Goal: Download file/media

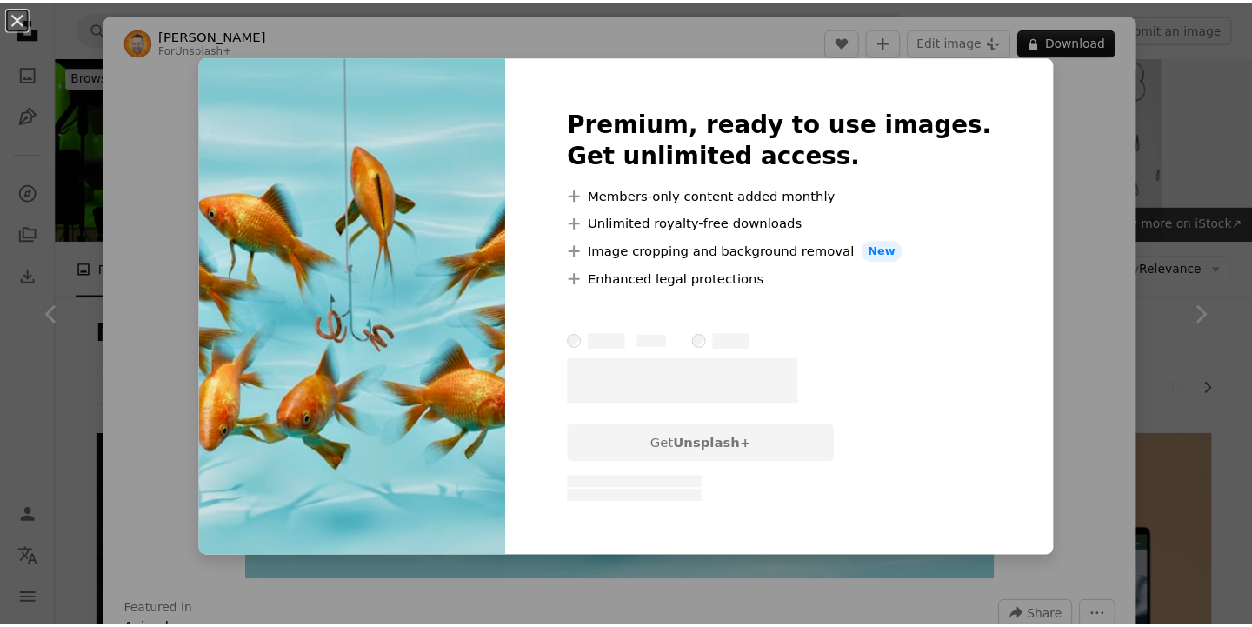
scroll to position [9855, 0]
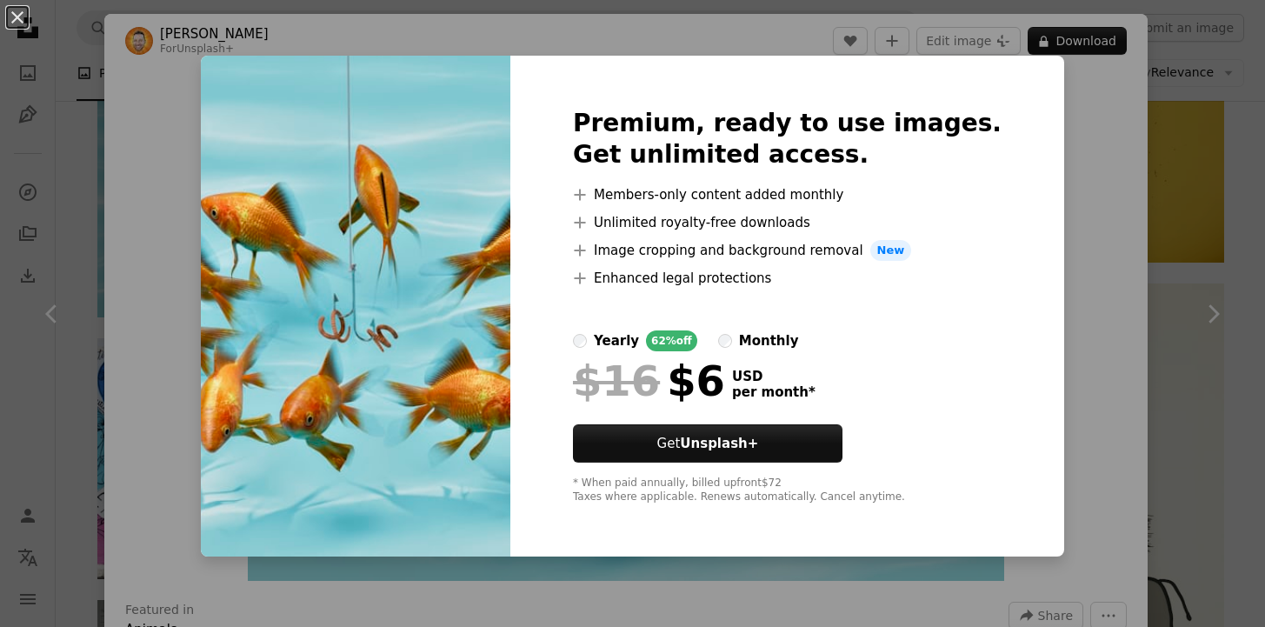
drag, startPoint x: 1131, startPoint y: 417, endPoint x: 1146, endPoint y: 425, distance: 16.7
click at [1131, 419] on div "An X shape Premium, ready to use images. Get unlimited access. A plus sign Memb…" at bounding box center [632, 313] width 1265 height 627
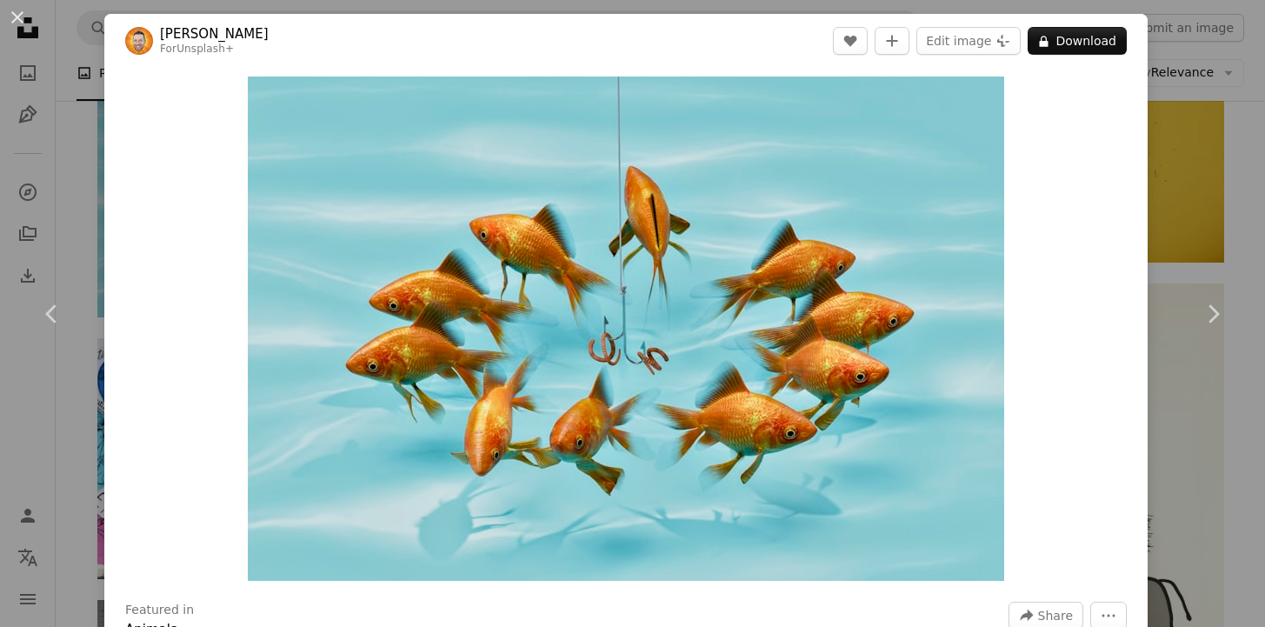
click at [1169, 434] on div "An X shape Chevron left Chevron right [PERSON_NAME] For Unsplash+ A heart A plu…" at bounding box center [632, 313] width 1265 height 627
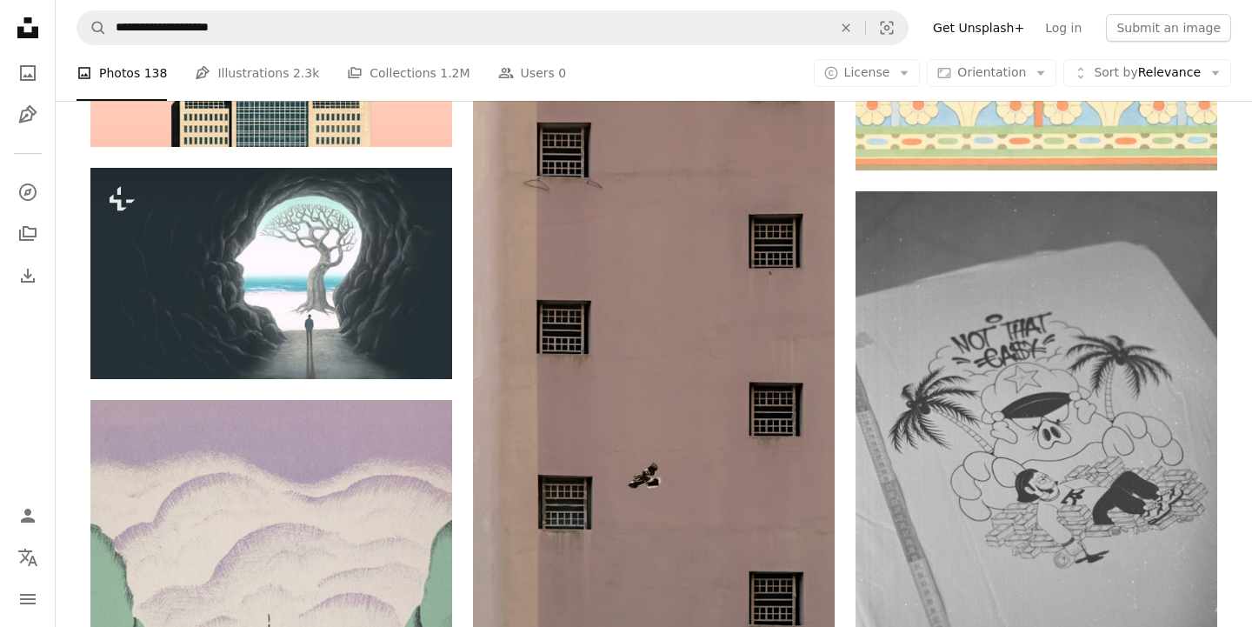
scroll to position [12873, 0]
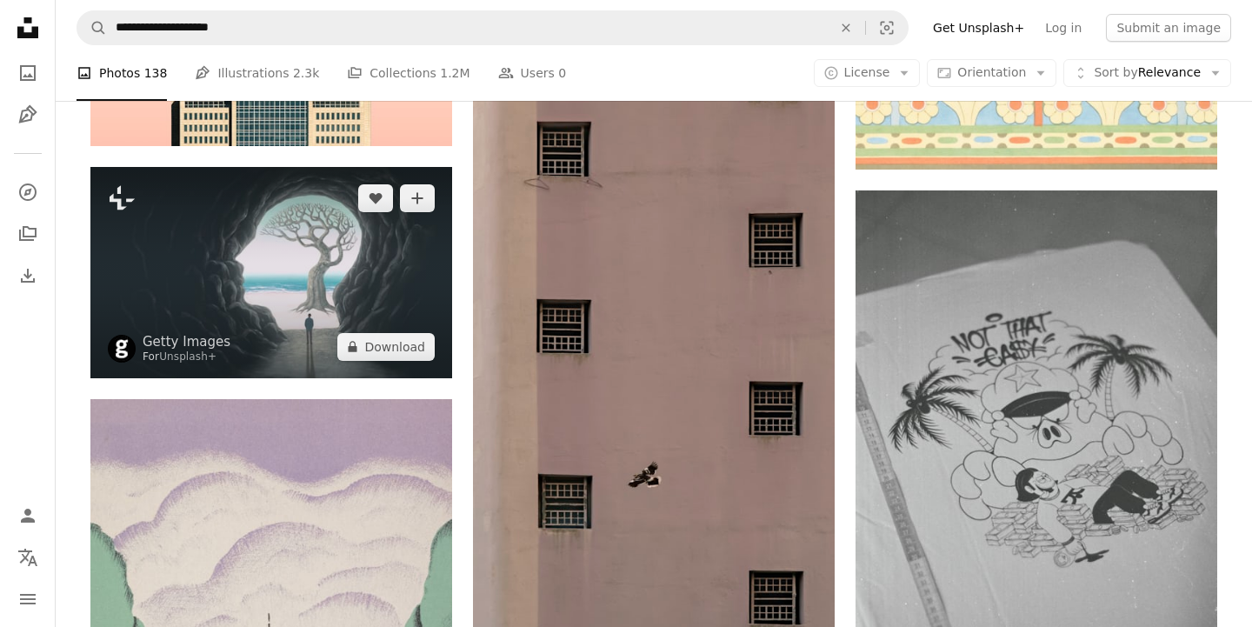
click at [305, 330] on img at bounding box center [271, 272] width 362 height 211
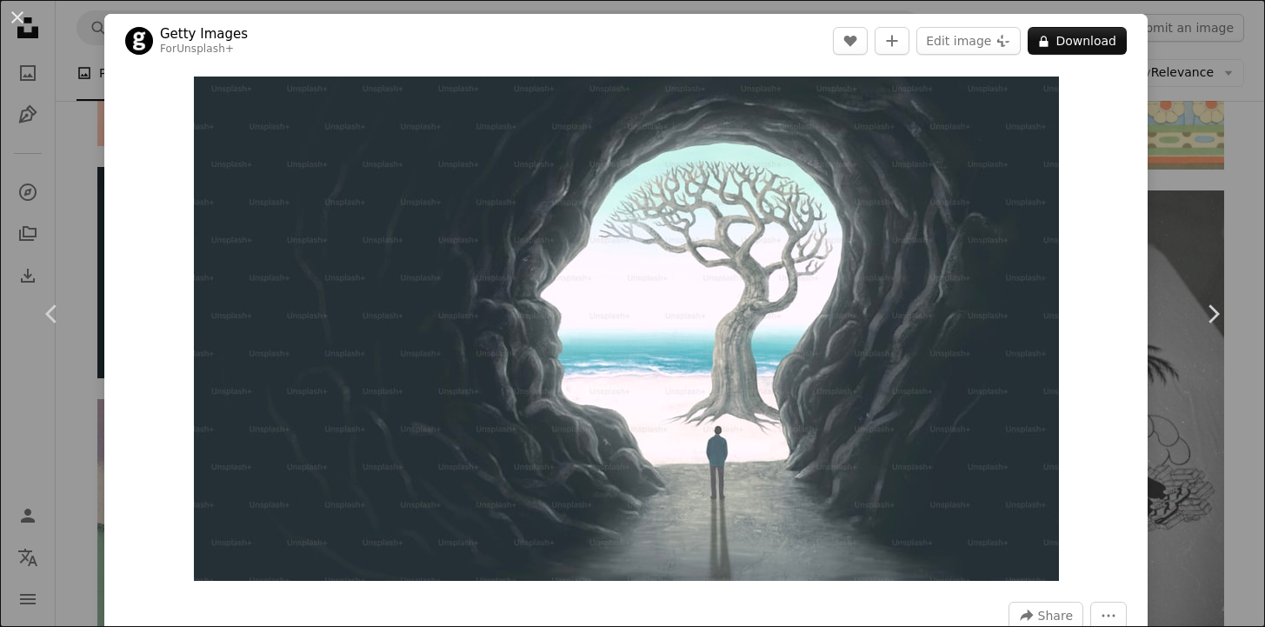
click at [1180, 483] on div "An X shape Chevron left Chevron right Getty Images For Unsplash+ A heart A plus…" at bounding box center [632, 313] width 1265 height 627
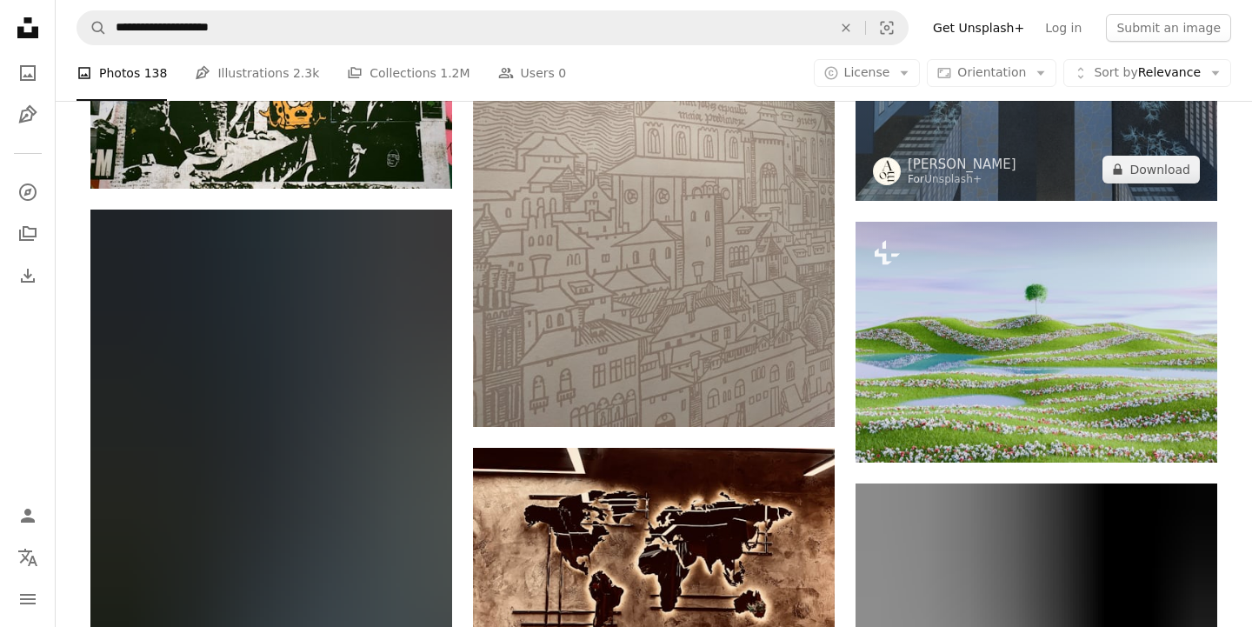
scroll to position [14473, 0]
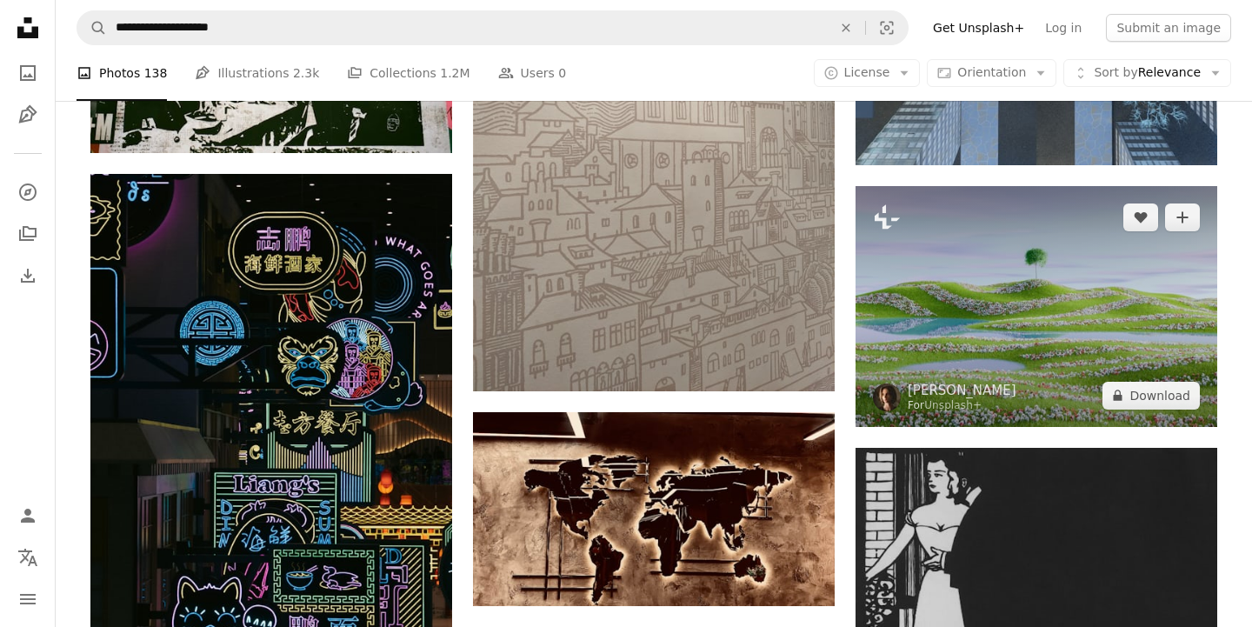
click at [1016, 346] on img at bounding box center [1037, 306] width 362 height 241
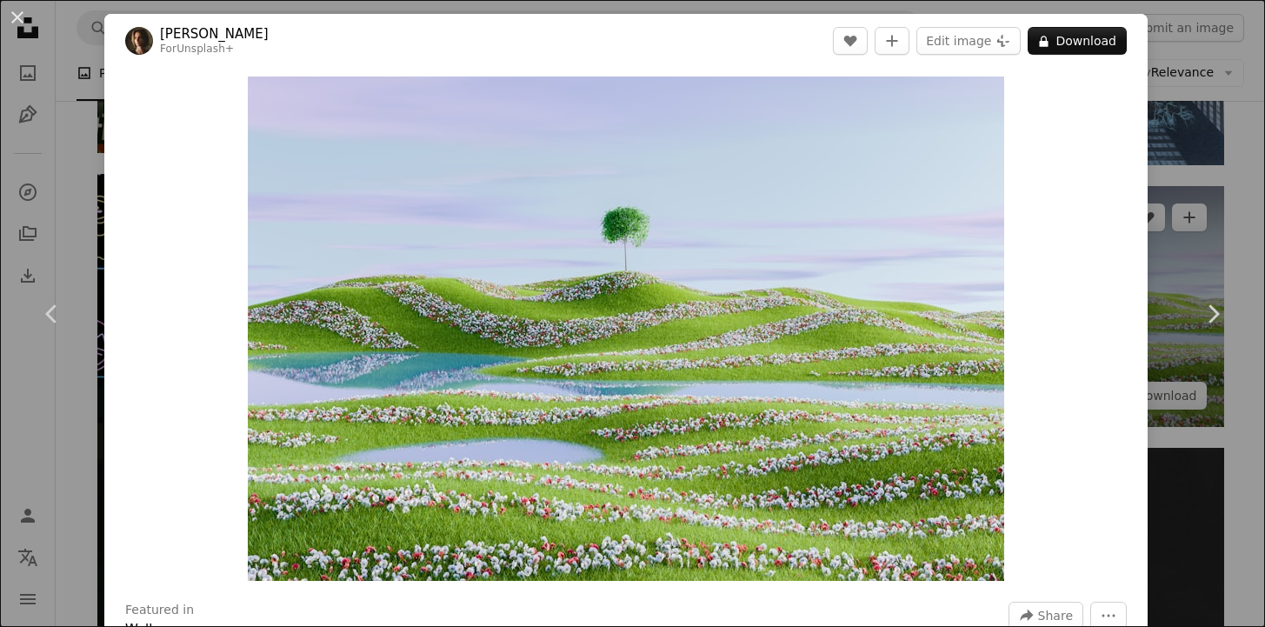
click at [1176, 397] on div "An X shape Chevron left Chevron right [PERSON_NAME] For Unsplash+ A heart A plu…" at bounding box center [632, 313] width 1265 height 627
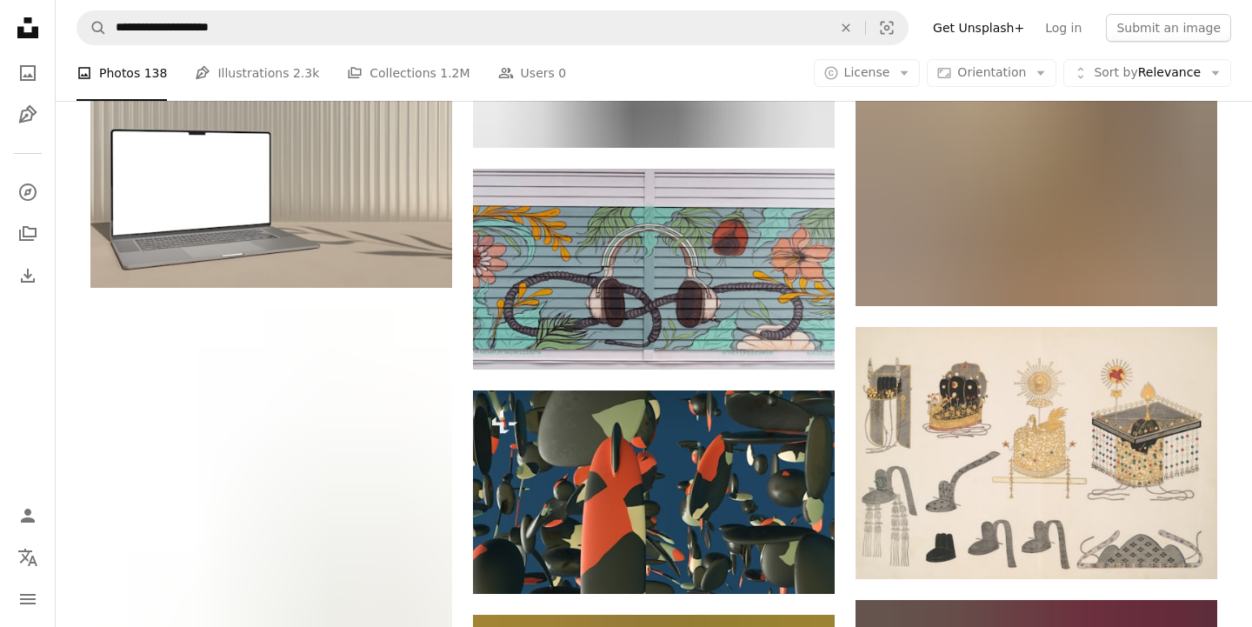
scroll to position [15259, 0]
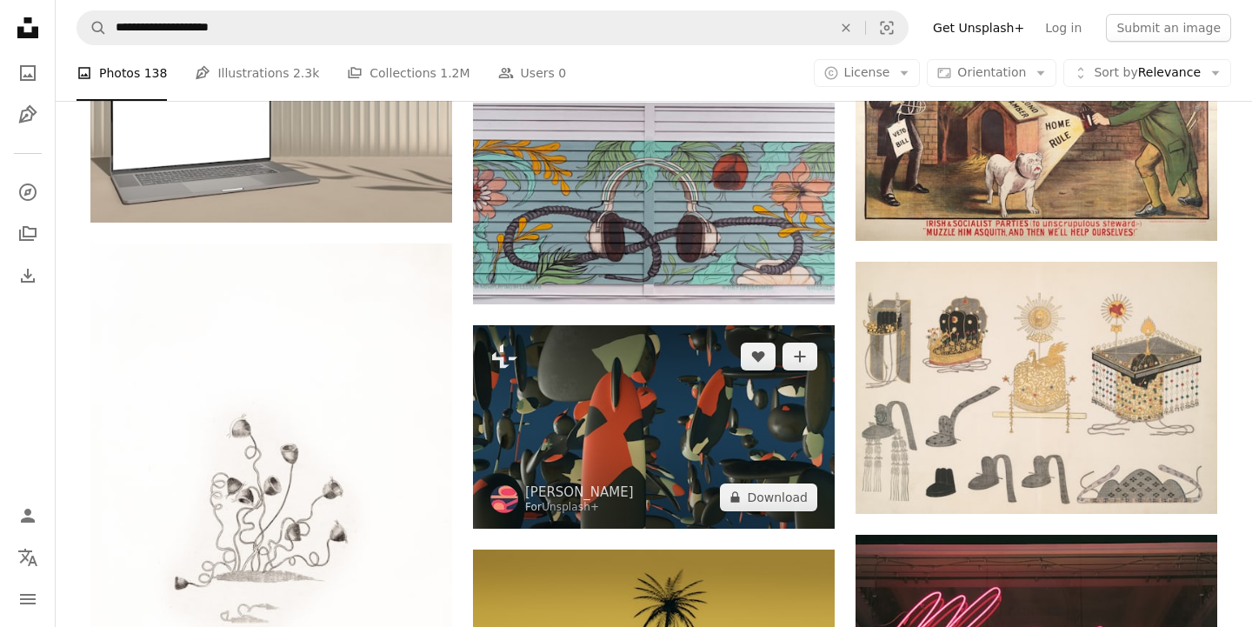
click at [693, 414] on img at bounding box center [654, 426] width 362 height 203
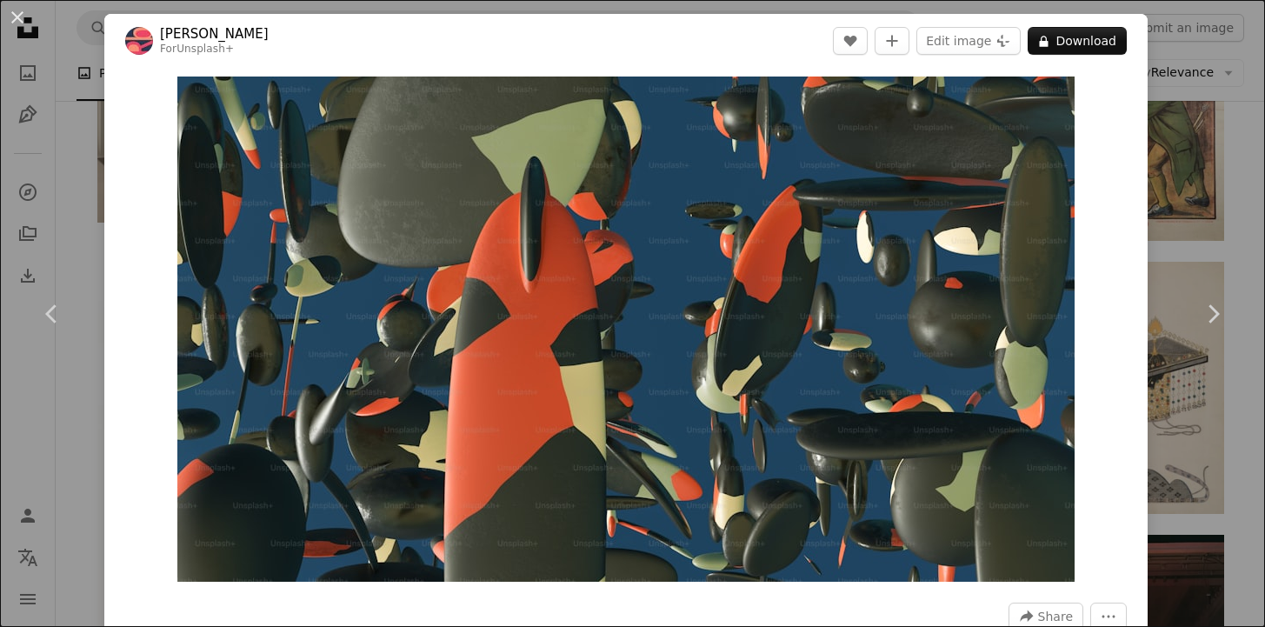
click at [1172, 425] on div "An X shape Chevron left Chevron right [PERSON_NAME] For Unsplash+ A heart A plu…" at bounding box center [632, 313] width 1265 height 627
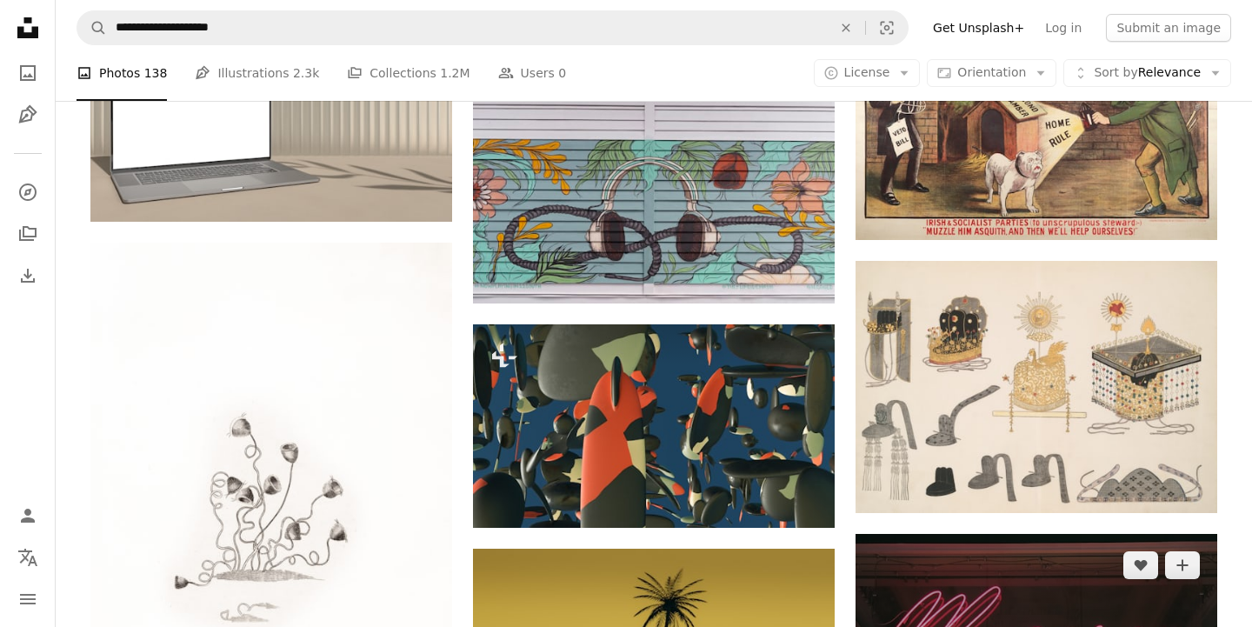
scroll to position [15819, 0]
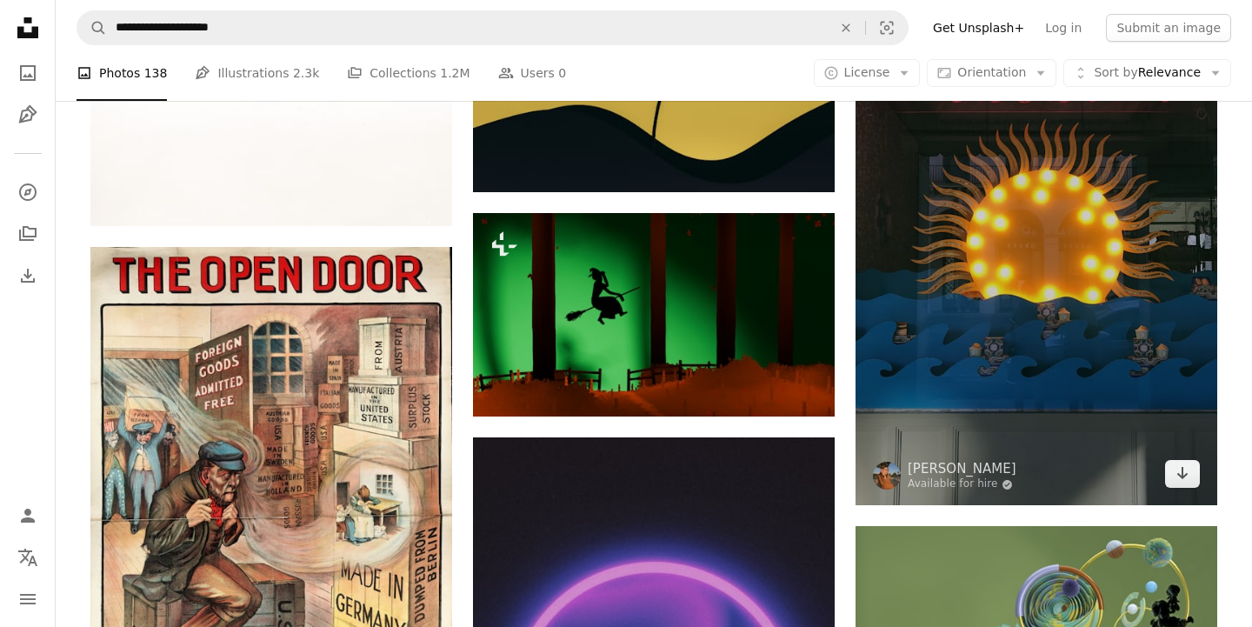
click at [969, 326] on img at bounding box center [1037, 240] width 362 height 531
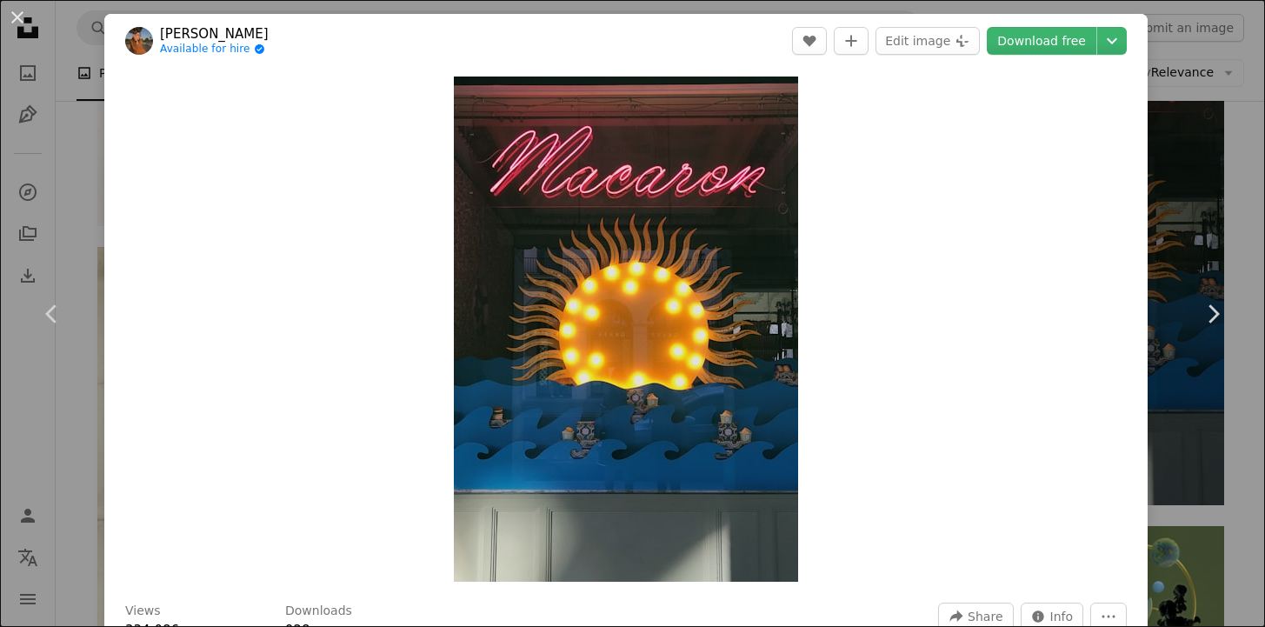
click at [1129, 410] on div "Zoom in" at bounding box center [625, 329] width 1043 height 523
click at [1202, 406] on div "An X shape Chevron left Chevron right [PERSON_NAME] Available for hire A checkm…" at bounding box center [632, 313] width 1265 height 627
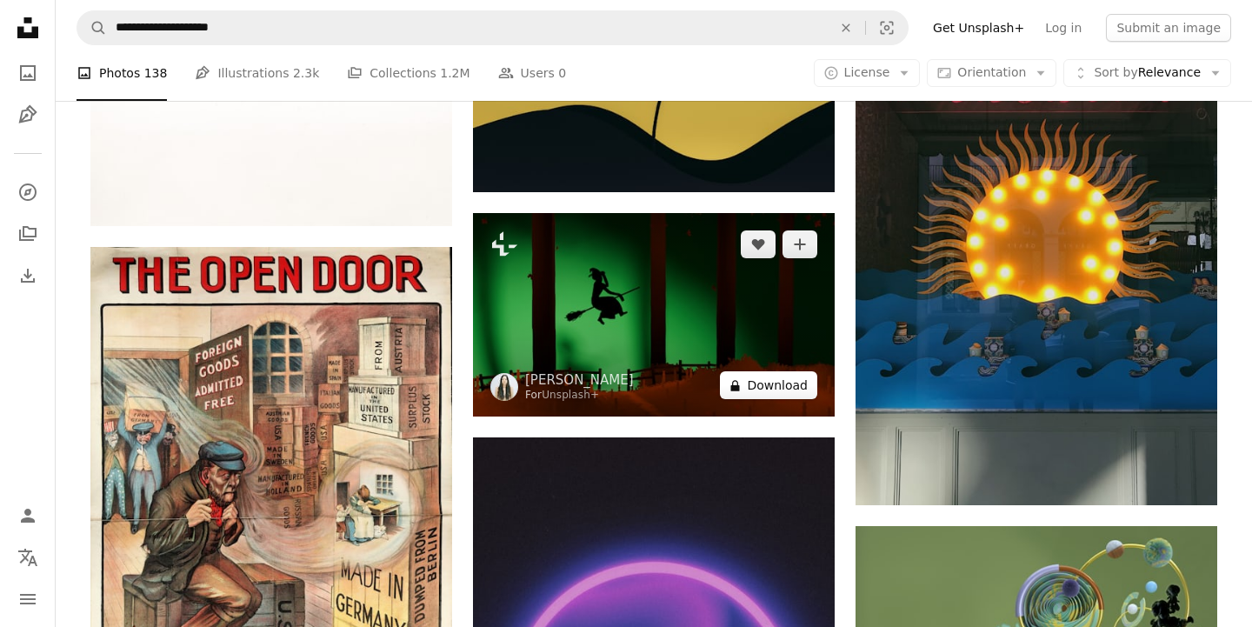
click at [726, 381] on button "A lock Download" at bounding box center [768, 385] width 97 height 28
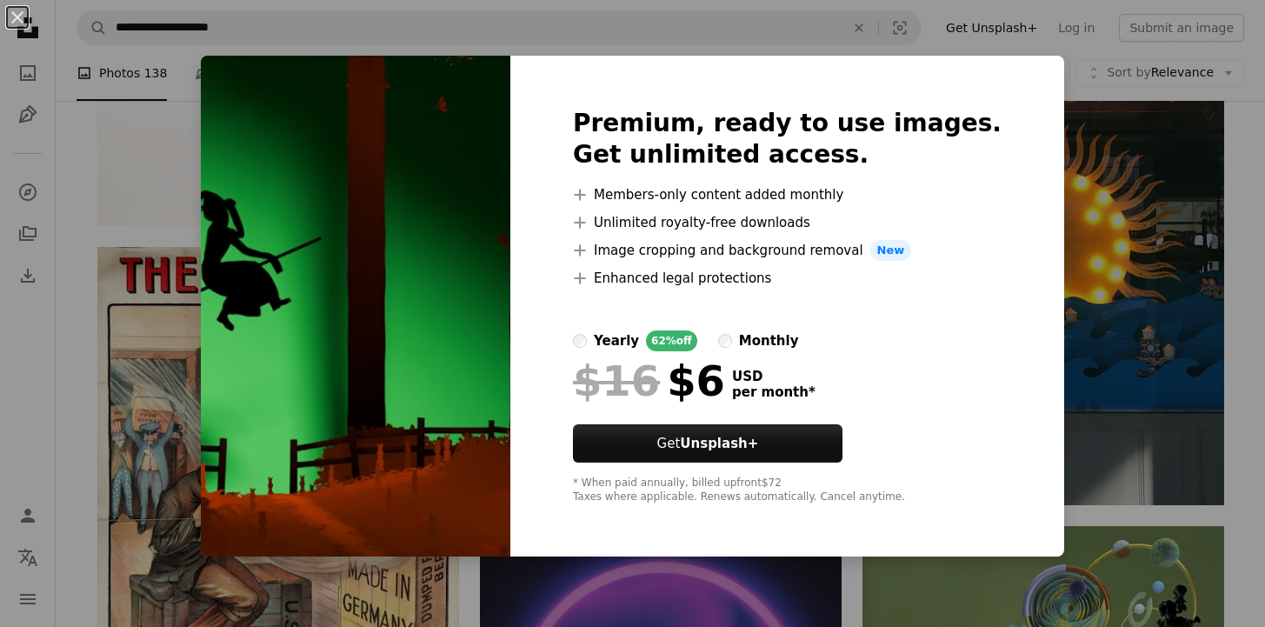
click at [1112, 432] on div "An X shape Premium, ready to use images. Get unlimited access. A plus sign Memb…" at bounding box center [632, 313] width 1265 height 627
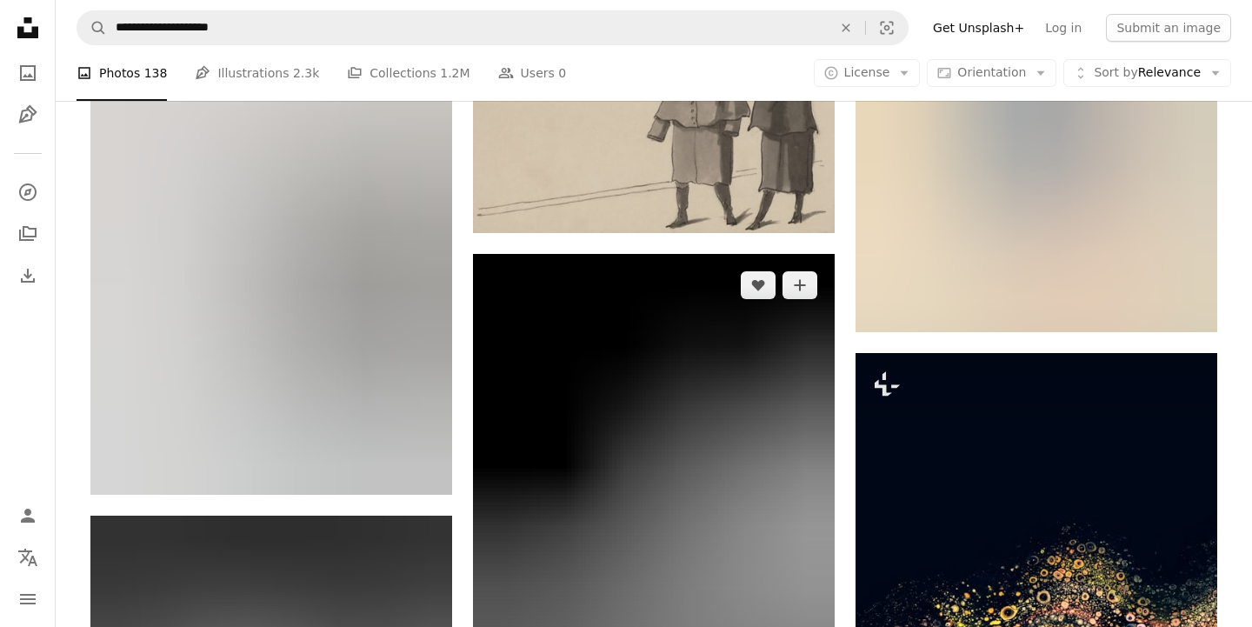
scroll to position [17350, 0]
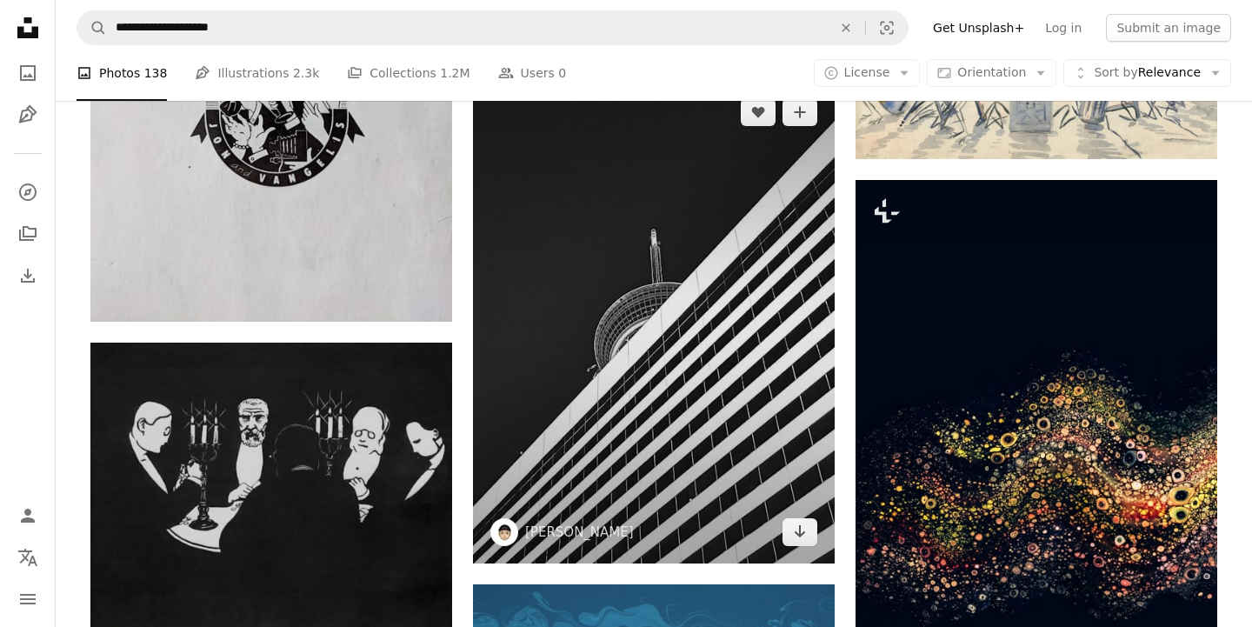
click at [775, 402] on img at bounding box center [654, 322] width 362 height 483
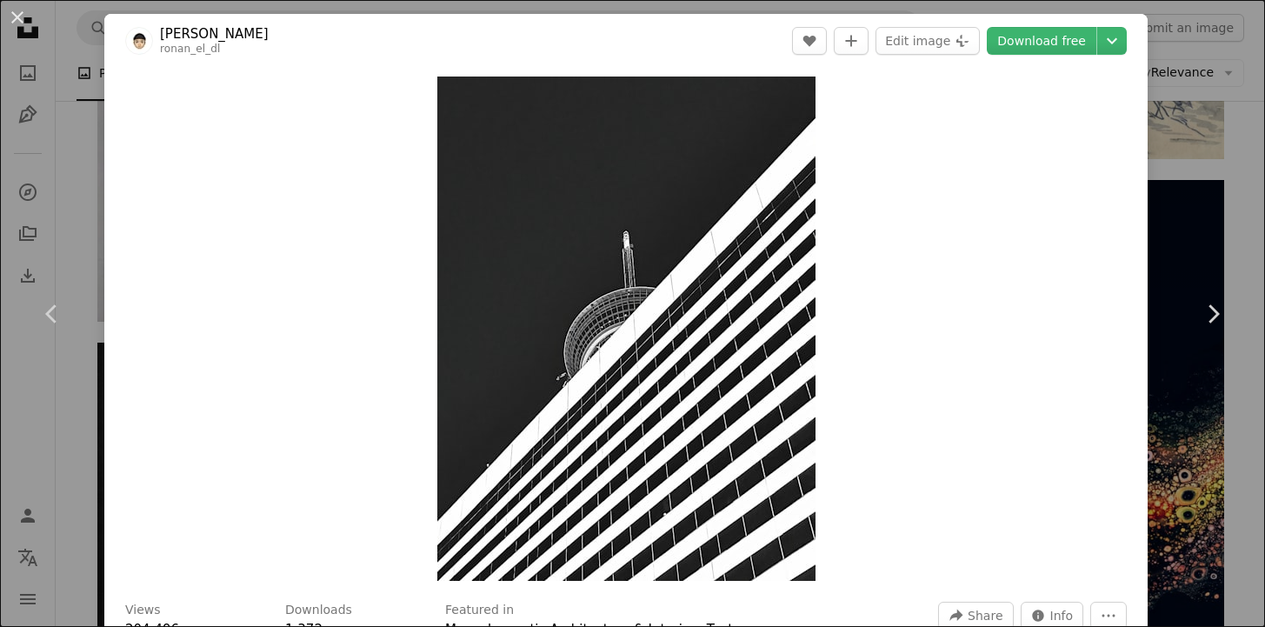
click at [1181, 420] on div "An X shape Chevron left Chevron right [PERSON_NAME] ronan_el_dl A heart A plus …" at bounding box center [632, 313] width 1265 height 627
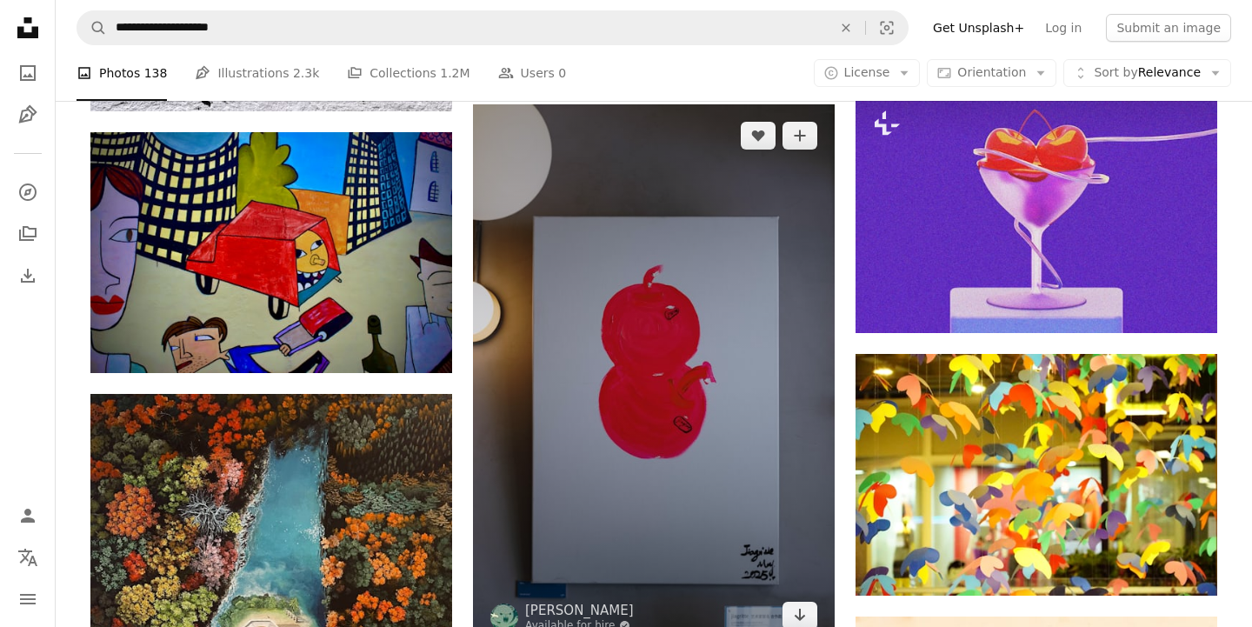
scroll to position [19489, 0]
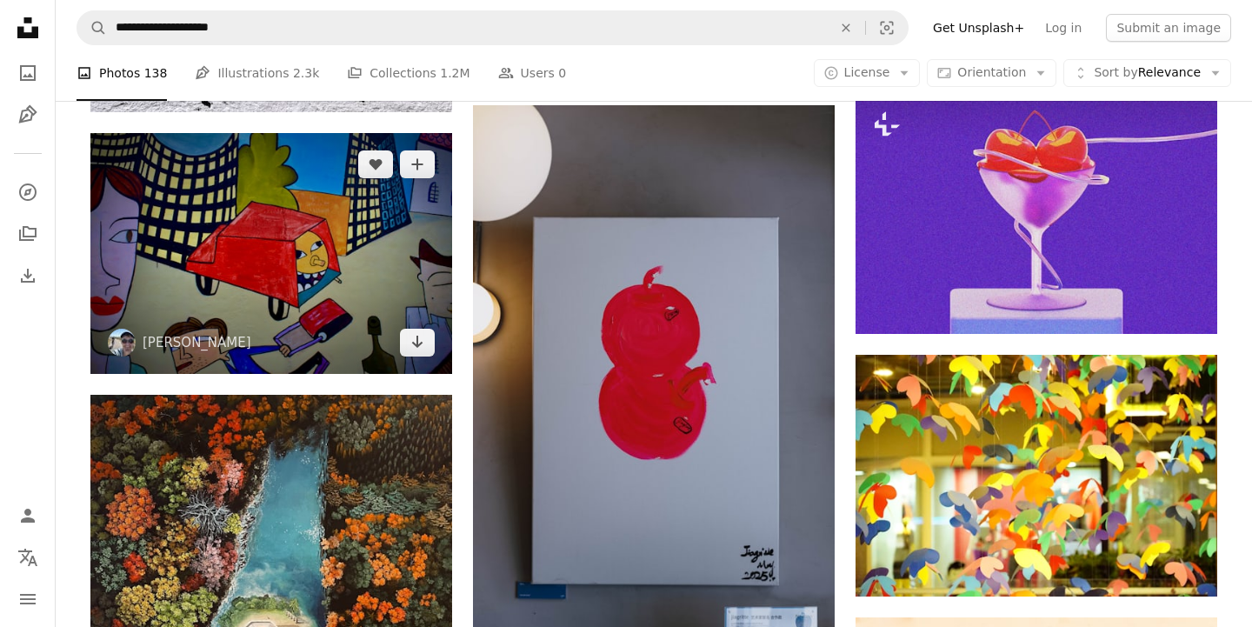
click at [354, 308] on img at bounding box center [271, 253] width 362 height 241
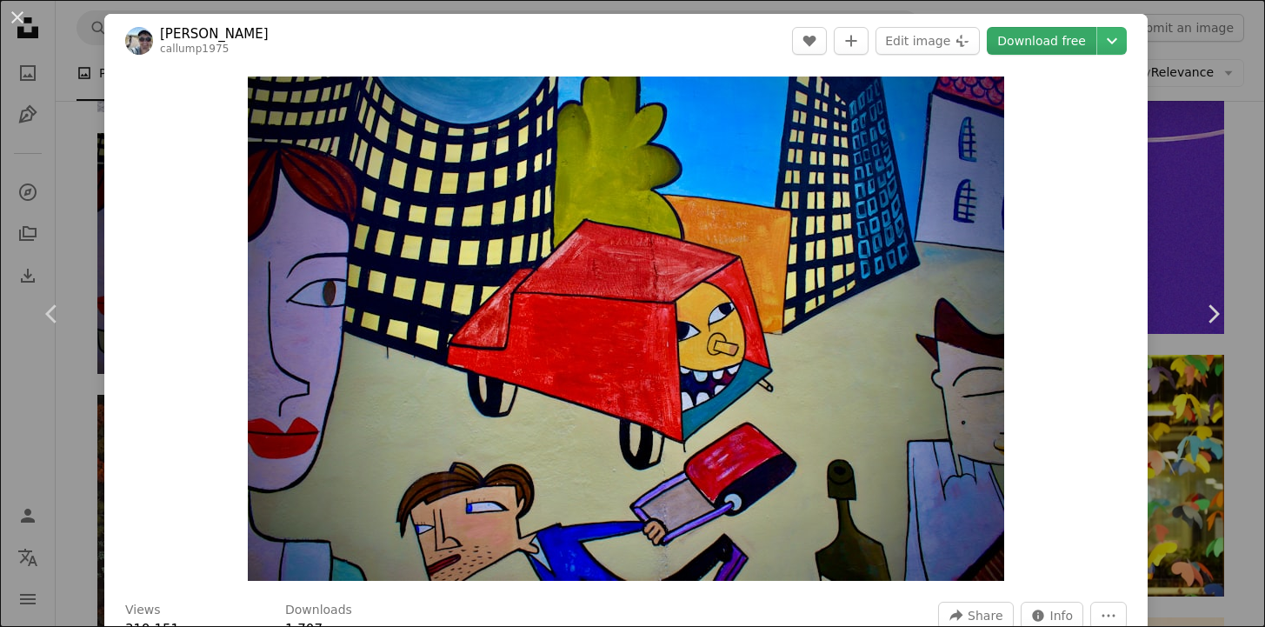
click at [1059, 41] on link "Download free" at bounding box center [1042, 41] width 110 height 28
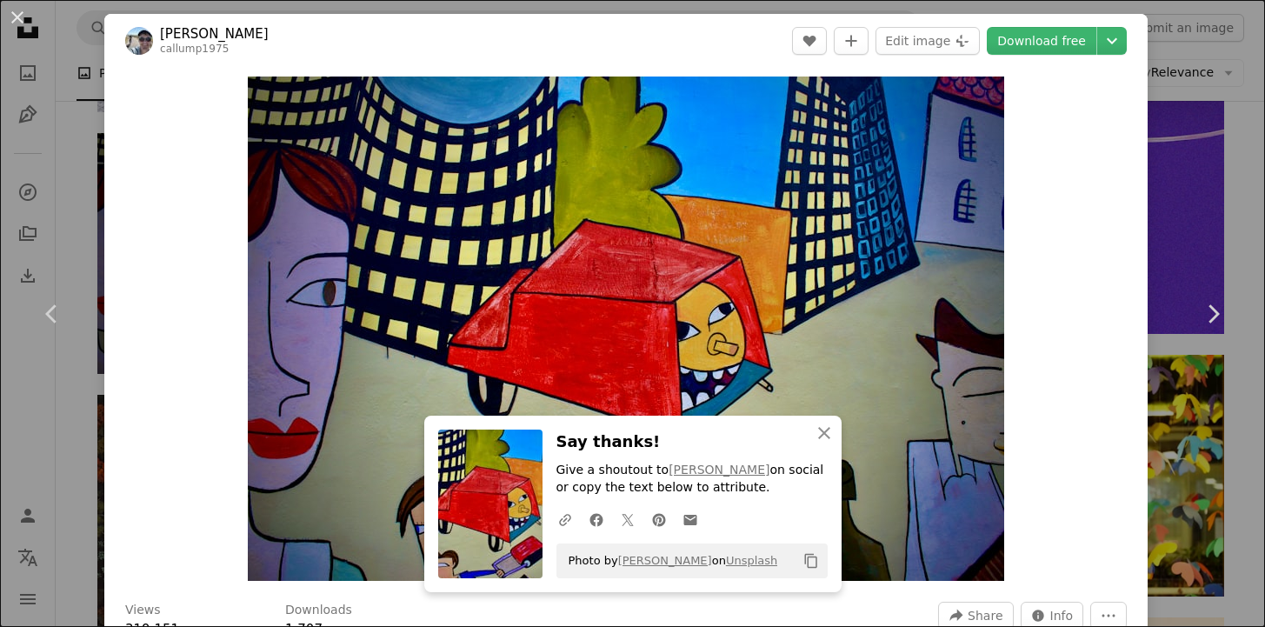
click at [1226, 442] on div "An X shape Chevron left Chevron right [PERSON_NAME] callump1975 A heart A plus …" at bounding box center [632, 313] width 1265 height 627
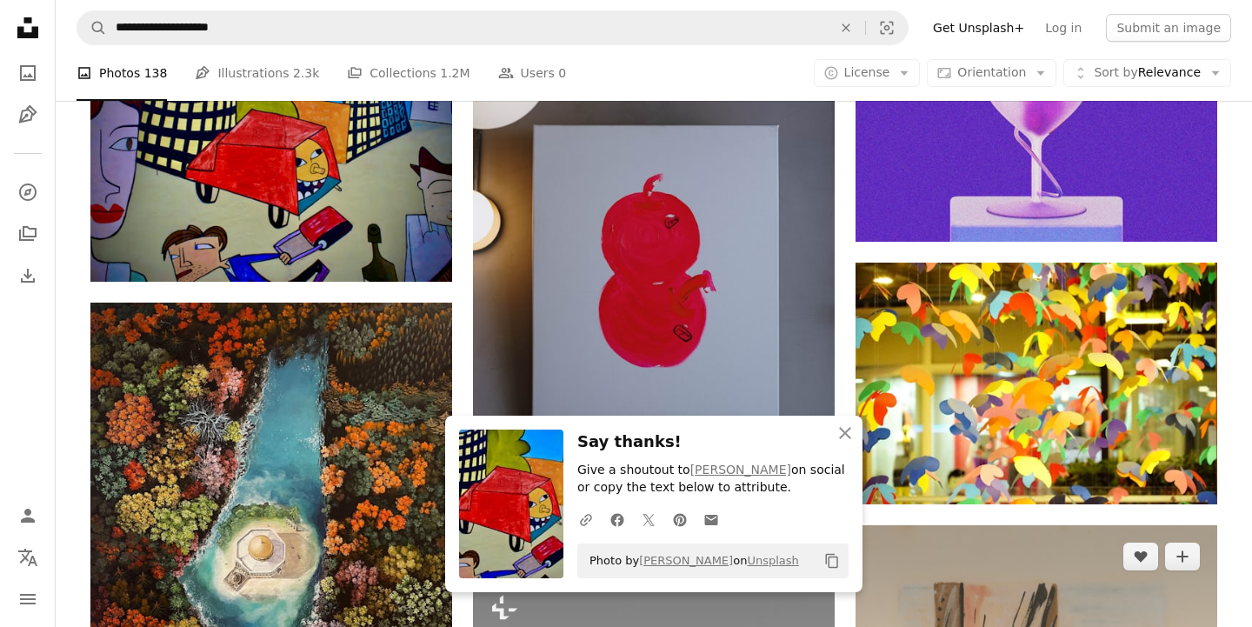
scroll to position [19806, 0]
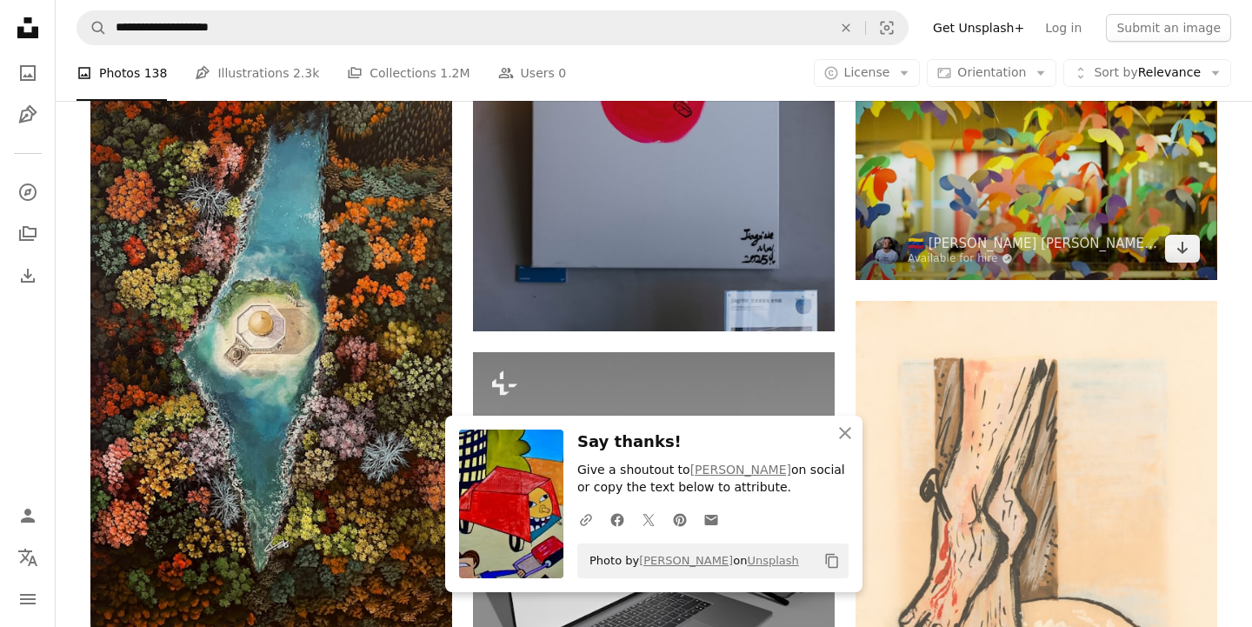
click at [997, 170] on img at bounding box center [1037, 159] width 362 height 242
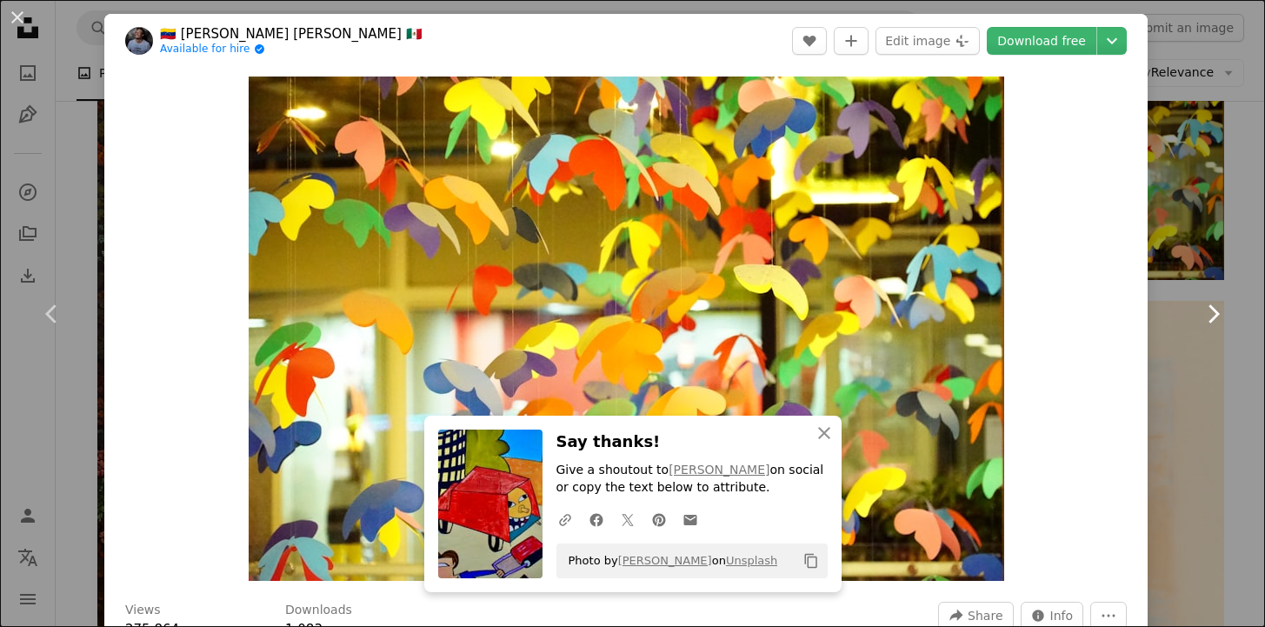
click at [1177, 362] on link "Chevron right" at bounding box center [1213, 313] width 104 height 167
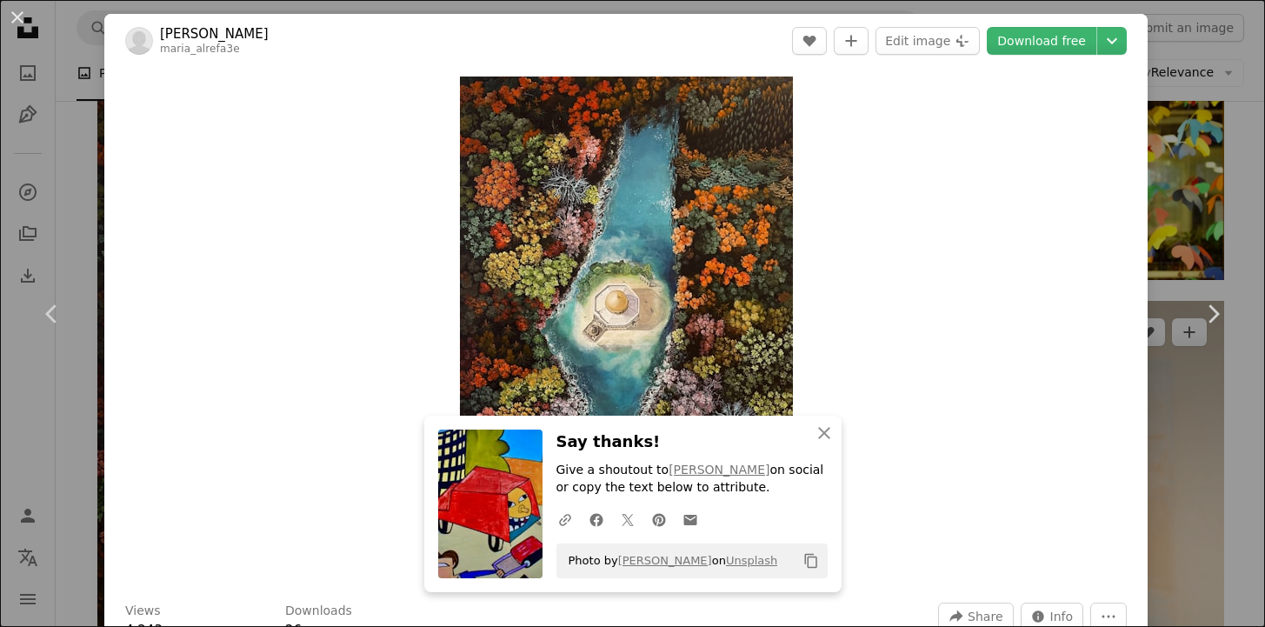
click at [1202, 462] on div "An X shape Chevron left Chevron right [PERSON_NAME] maria_alrefa3e A heart A pl…" at bounding box center [632, 313] width 1265 height 627
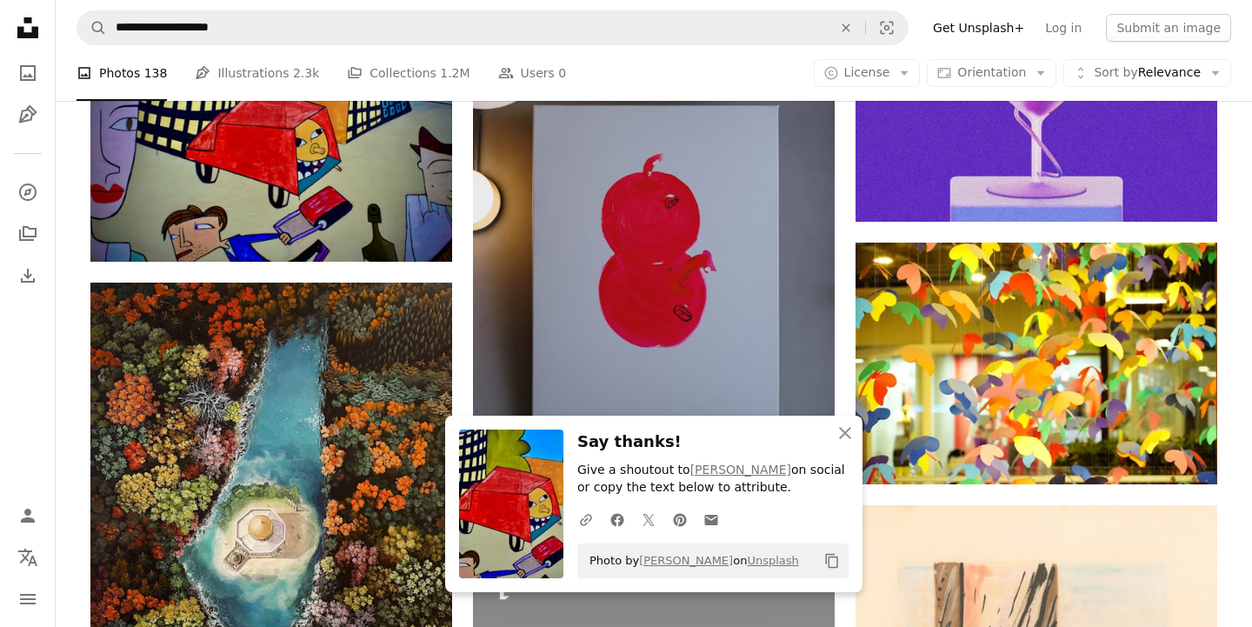
scroll to position [19602, 0]
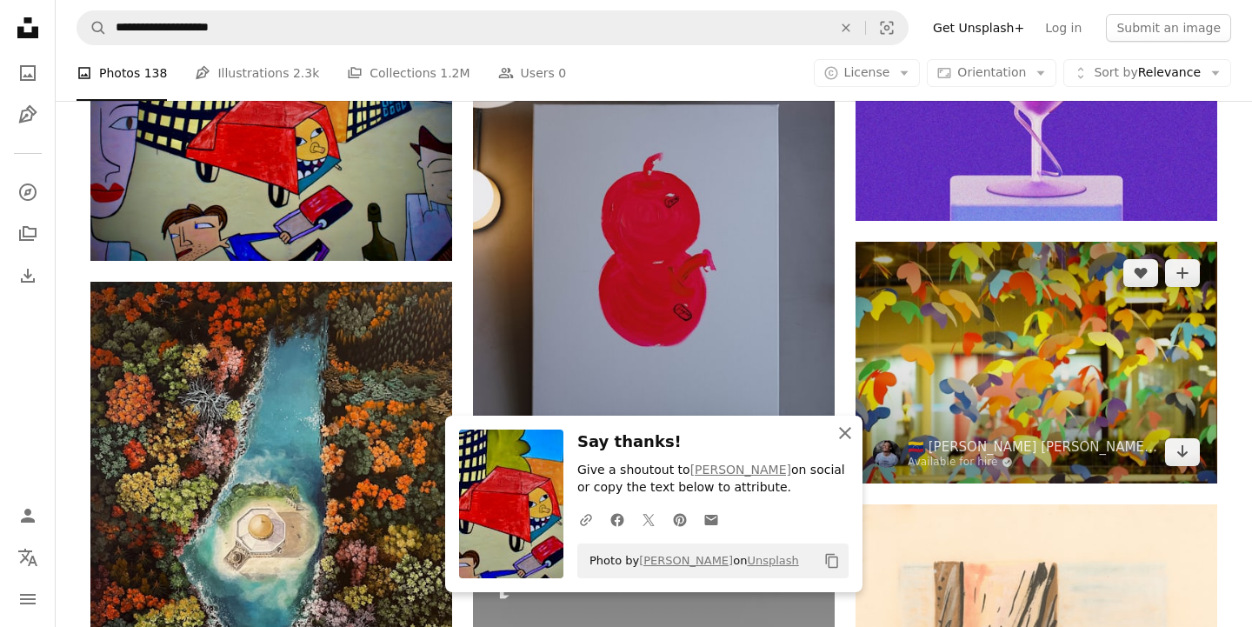
drag, startPoint x: 849, startPoint y: 434, endPoint x: 886, endPoint y: 431, distance: 36.6
click at [849, 434] on icon "An X shape" at bounding box center [845, 433] width 21 height 21
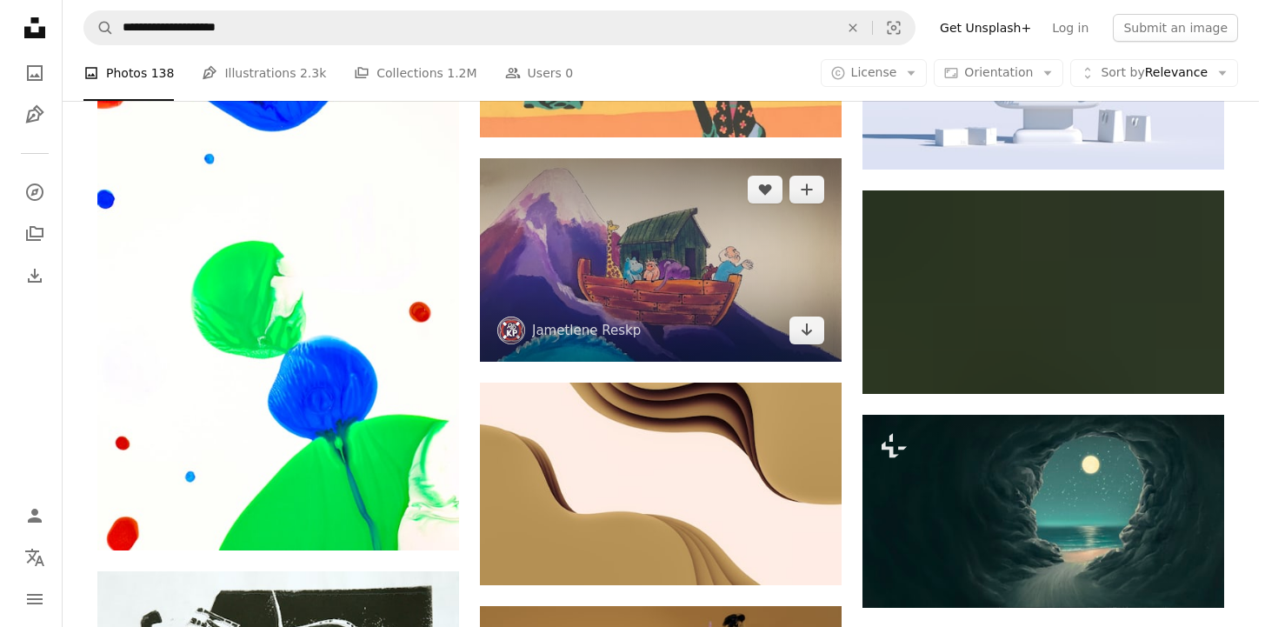
scroll to position [22545, 0]
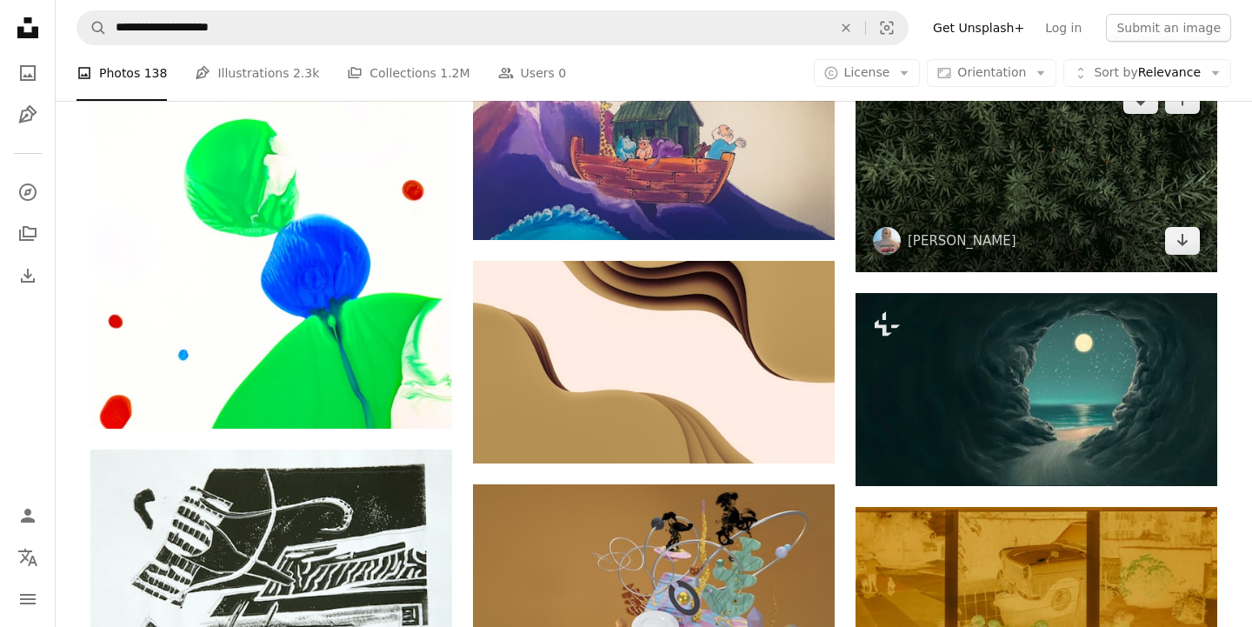
click at [1076, 210] on img at bounding box center [1037, 170] width 362 height 203
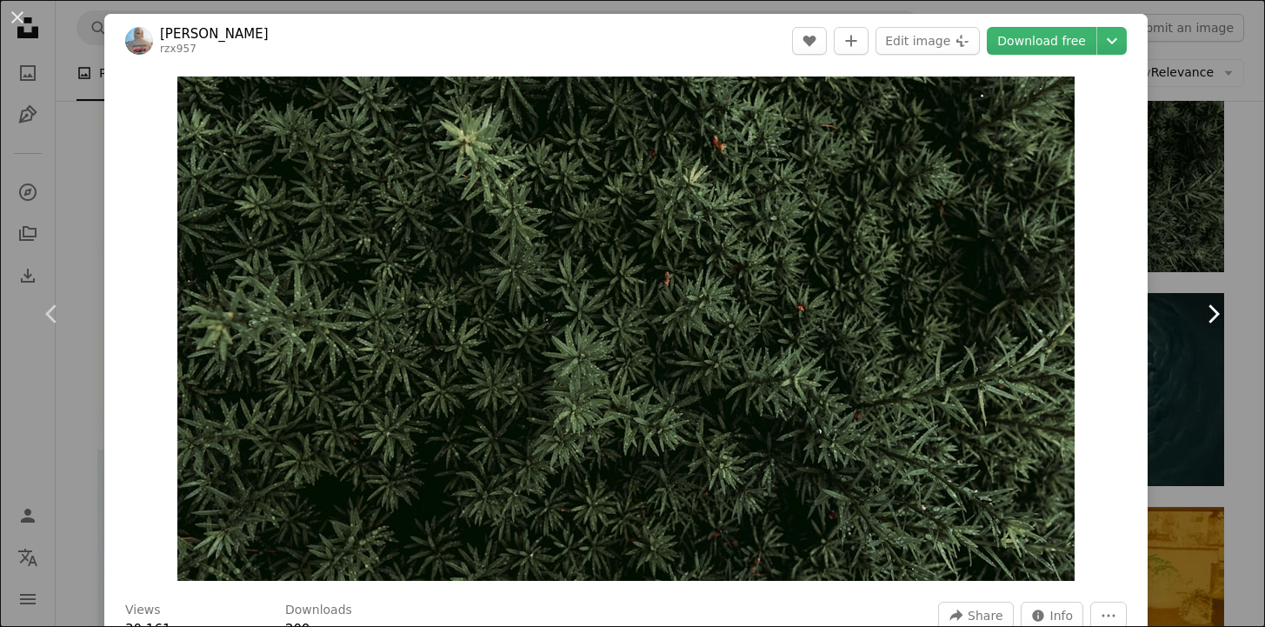
click at [1171, 387] on link "Chevron right" at bounding box center [1213, 313] width 104 height 167
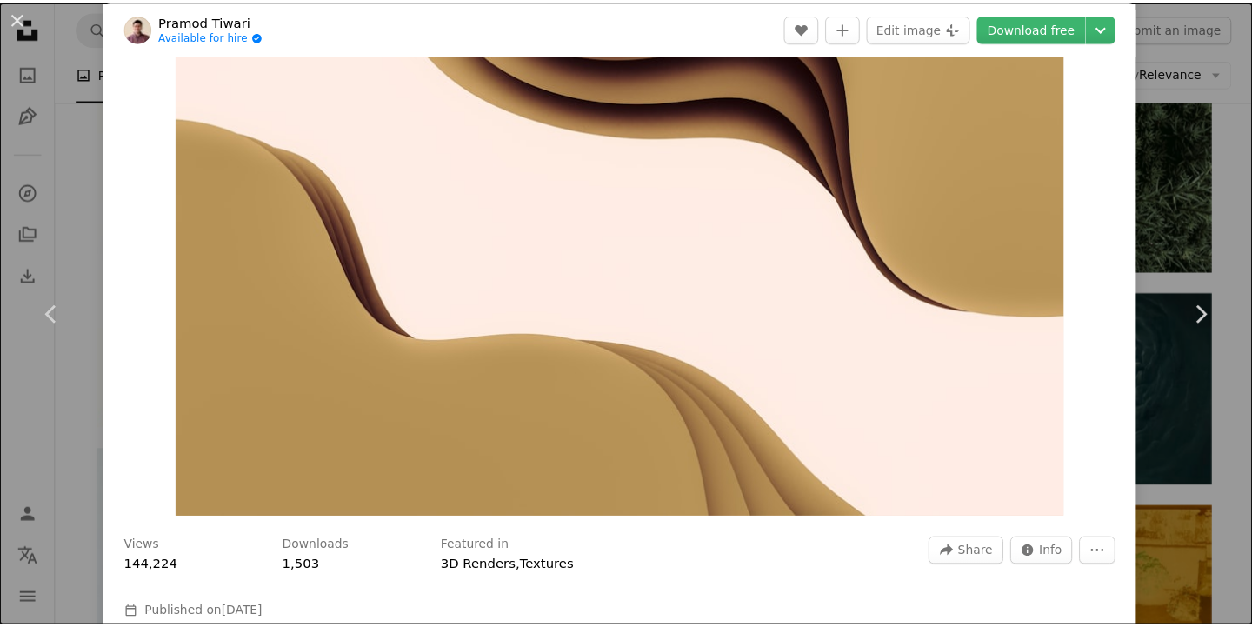
scroll to position [296, 0]
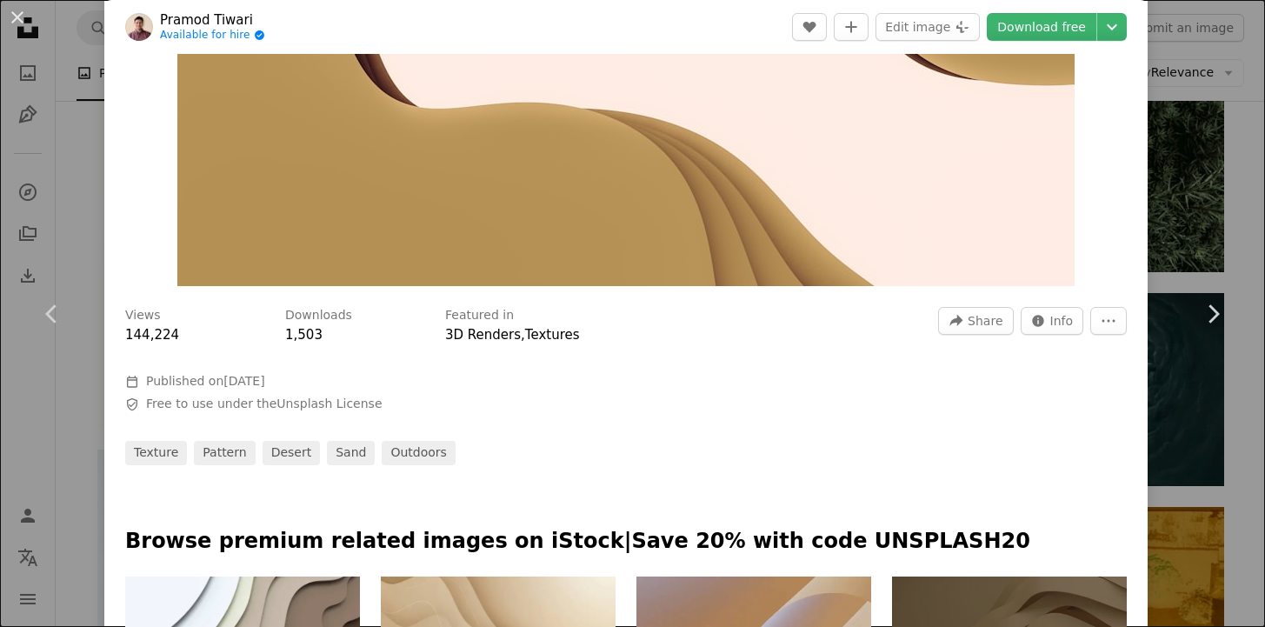
click at [1169, 511] on div "An X shape Chevron left Chevron right [PERSON_NAME] Available for hire A checkm…" at bounding box center [632, 313] width 1265 height 627
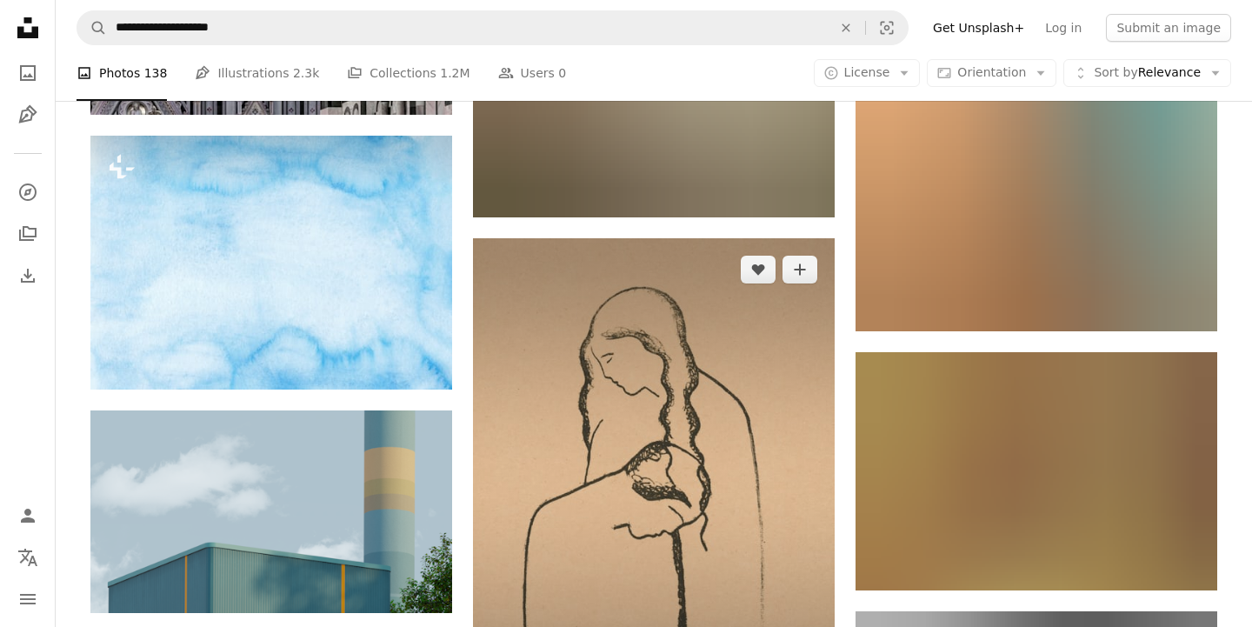
scroll to position [30611, 0]
